Goal: Task Accomplishment & Management: Complete application form

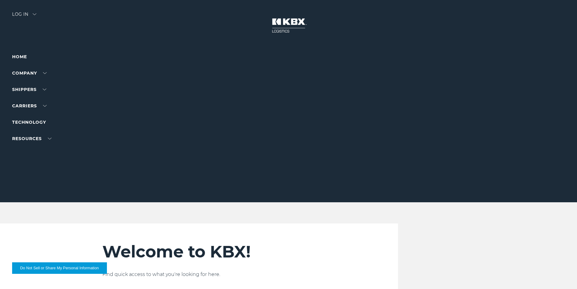
click at [25, 17] on div "Log in" at bounding box center [24, 16] width 24 height 9
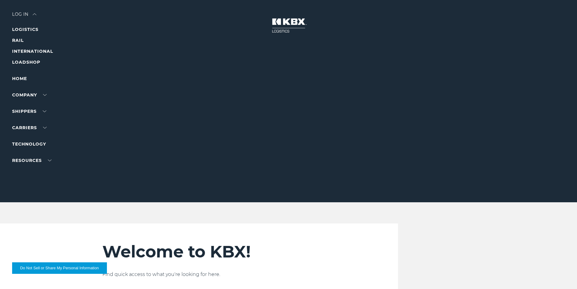
click at [33, 15] on div "Log in" at bounding box center [24, 16] width 24 height 9
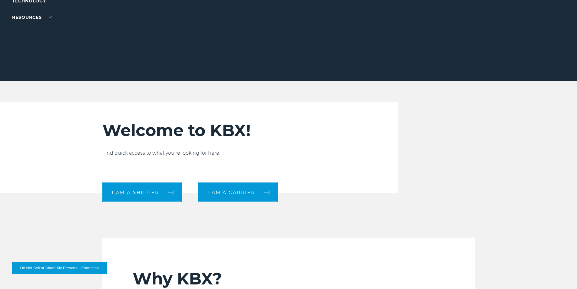
scroll to position [242, 0]
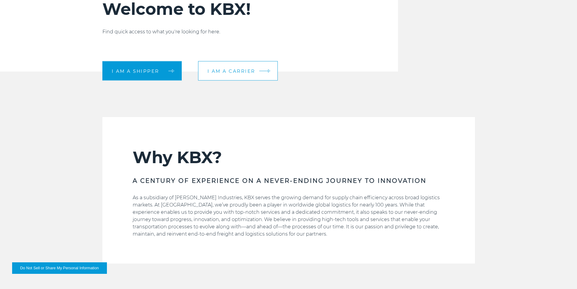
click at [226, 68] on span "I am a carrier" at bounding box center [231, 70] width 48 height 5
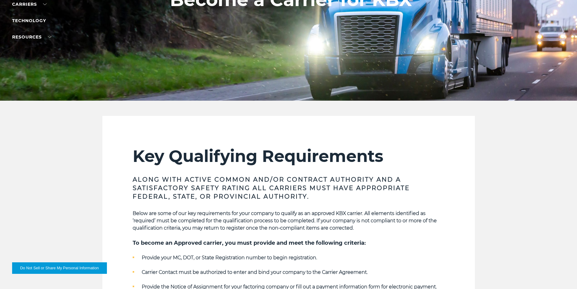
scroll to position [30, 0]
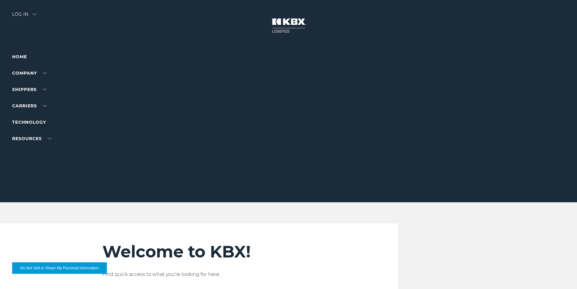
click at [34, 12] on div "Log in" at bounding box center [24, 16] width 24 height 9
